Goal: Information Seeking & Learning: Learn about a topic

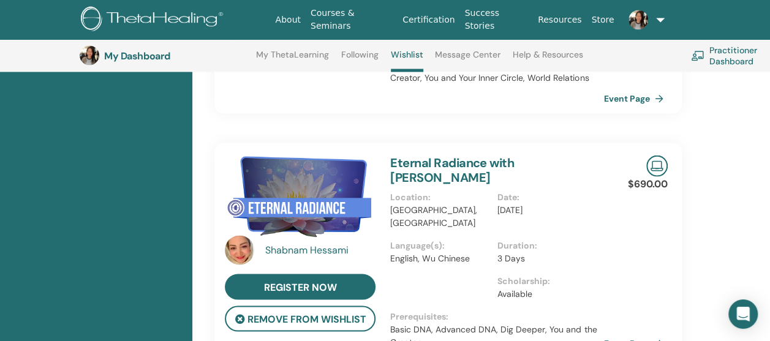
scroll to position [1135, 0]
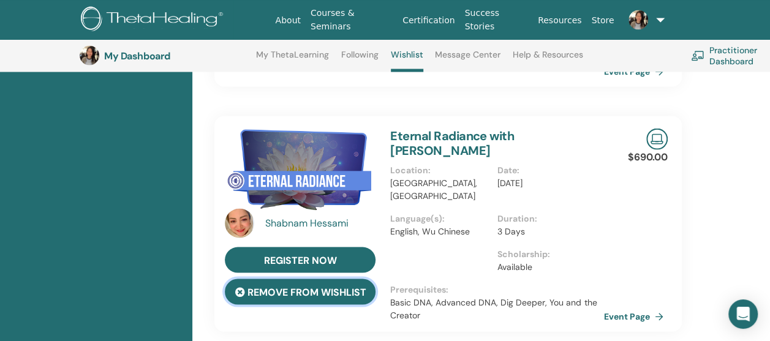
click at [308, 279] on button "remove from wishlist" at bounding box center [300, 292] width 151 height 26
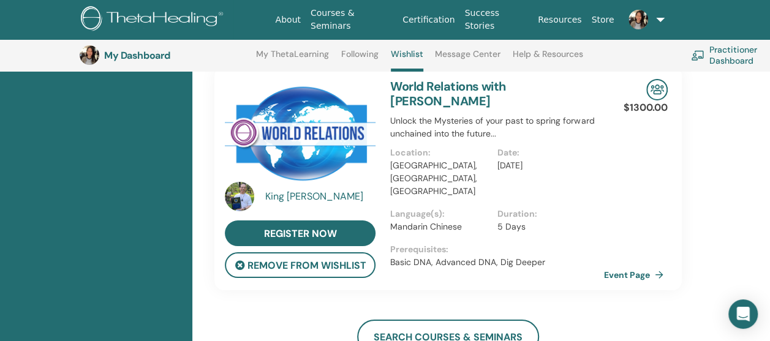
scroll to position [2176, 0]
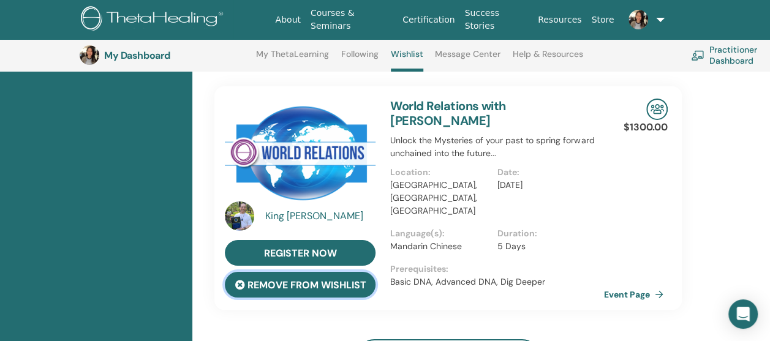
click at [303, 272] on button "remove from wishlist" at bounding box center [300, 285] width 151 height 26
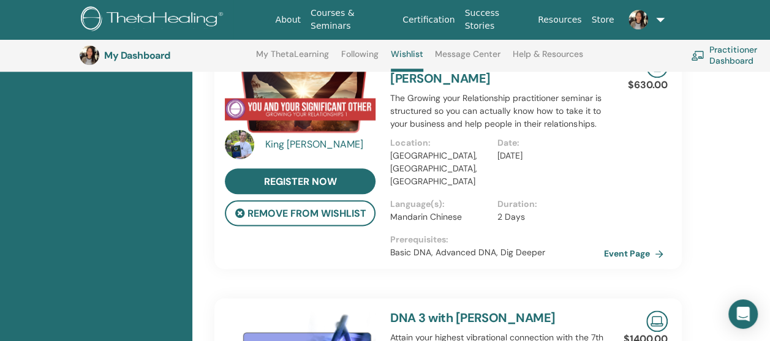
scroll to position [522, 0]
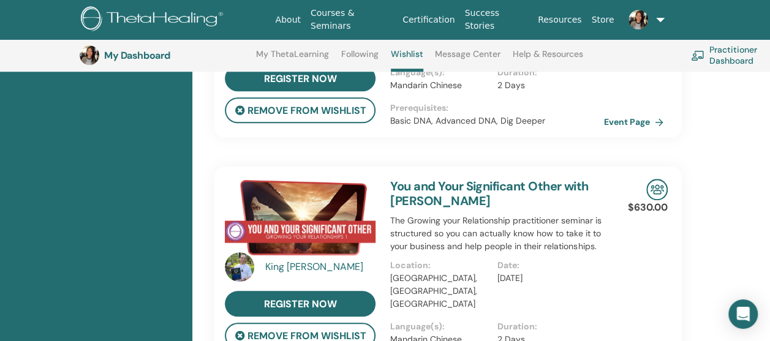
click at [378, 18] on link "Courses & Seminars" at bounding box center [352, 20] width 92 height 36
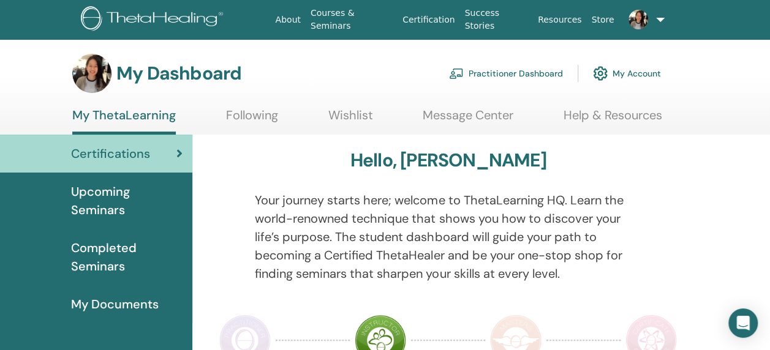
click at [113, 199] on span "Upcoming Seminars" at bounding box center [127, 201] width 112 height 37
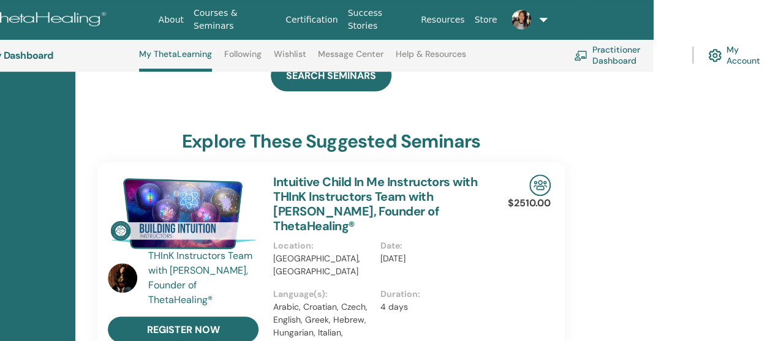
drag, startPoint x: 0, startPoint y: 0, endPoint x: 774, endPoint y: 344, distance: 847.5
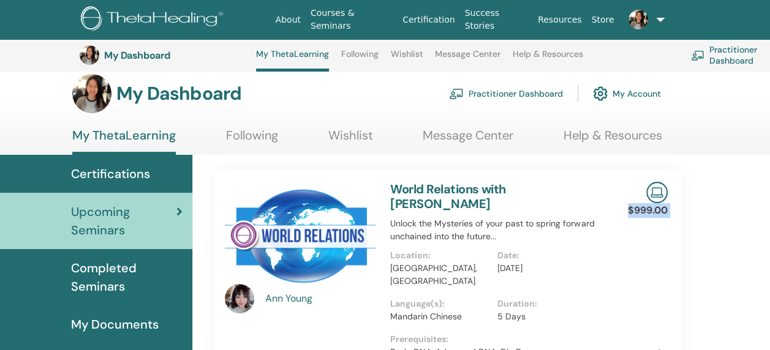
scroll to position [0, 0]
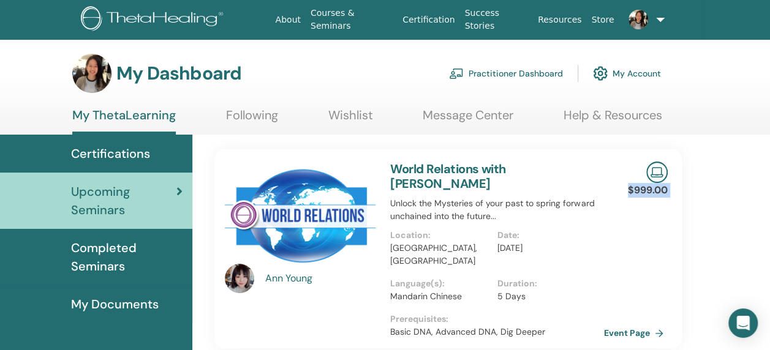
click at [122, 149] on span "Certifications" at bounding box center [110, 154] width 79 height 18
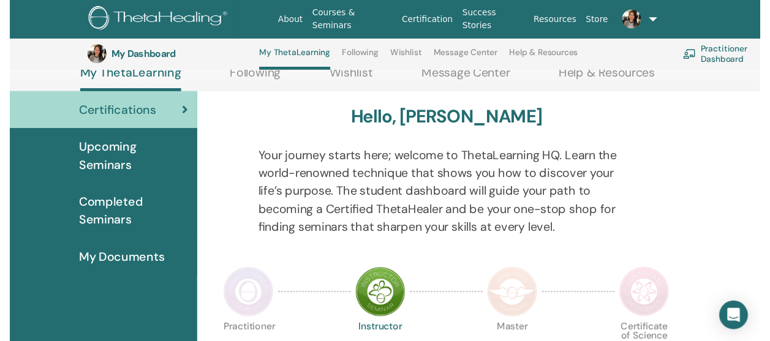
scroll to position [122, 0]
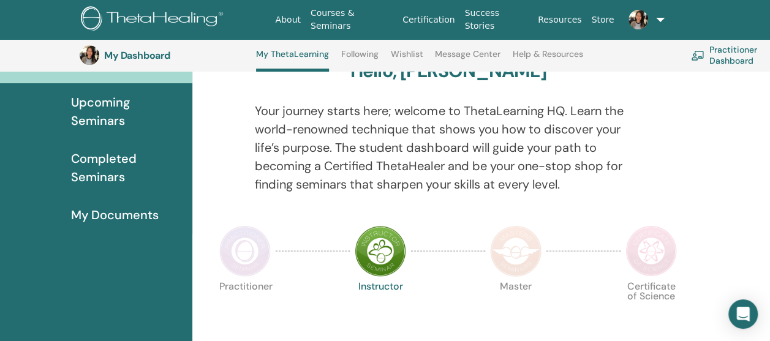
click at [770, 219] on html "About Courses & Seminars Certification Success Stories Resources Store ST Shixi…" at bounding box center [385, 48] width 770 height 341
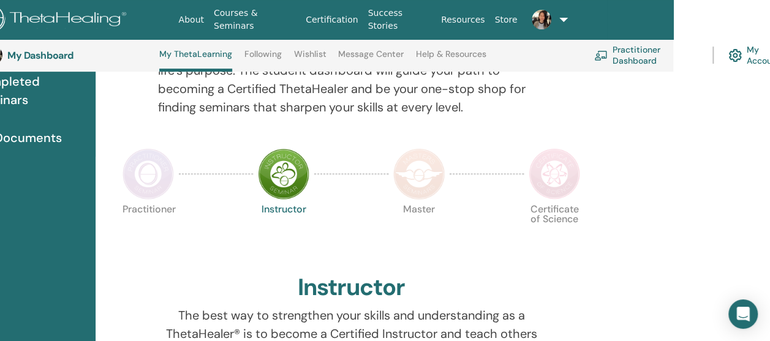
scroll to position [254, 117]
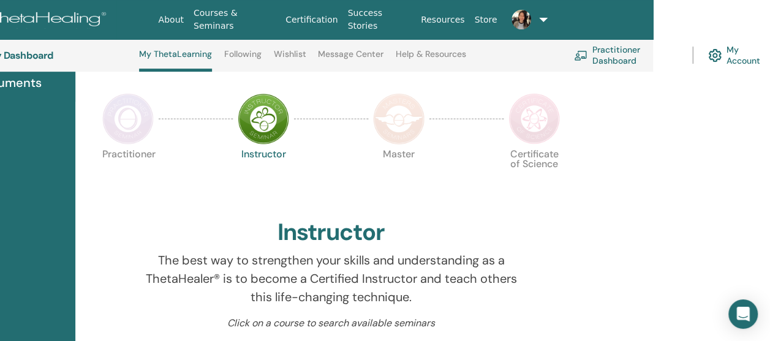
drag, startPoint x: 775, startPoint y: 343, endPoint x: 631, endPoint y: 221, distance: 189.1
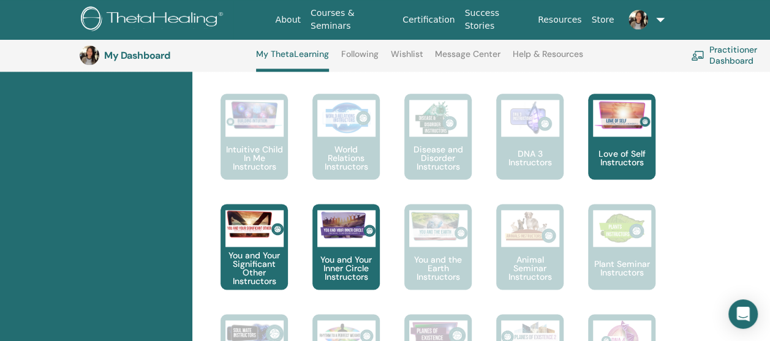
scroll to position [706, 0]
